Goal: Information Seeking & Learning: Learn about a topic

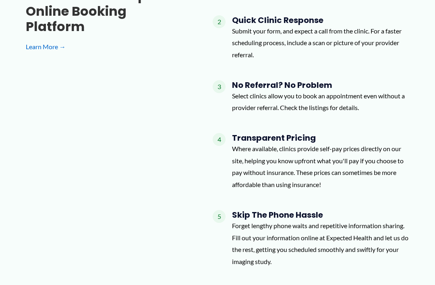
scroll to position [791, 0]
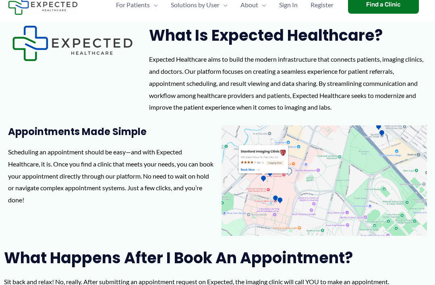
scroll to position [22, 0]
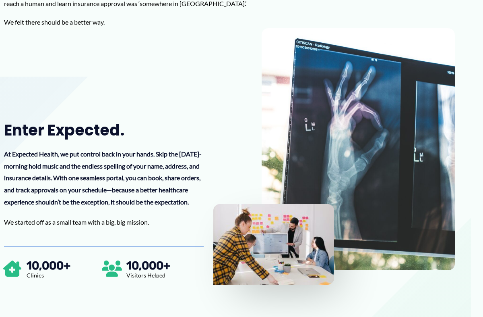
scroll to position [215, 12]
